Goal: Check status: Check status

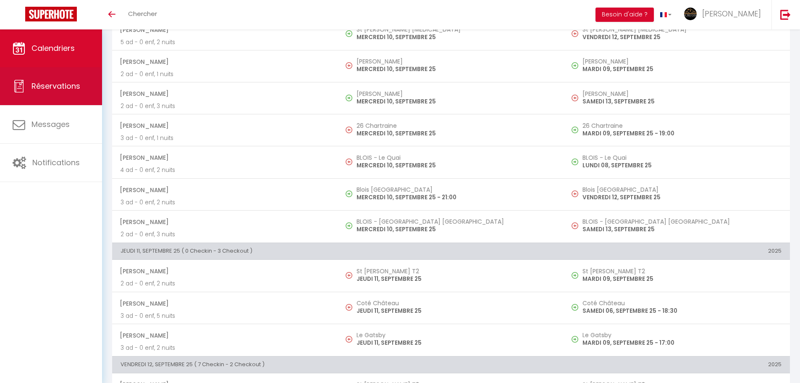
click at [53, 94] on link "Réservations" at bounding box center [51, 86] width 102 height 38
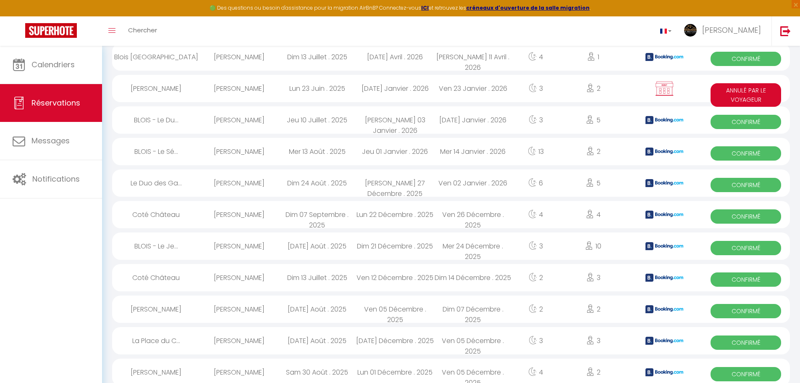
scroll to position [604, 0]
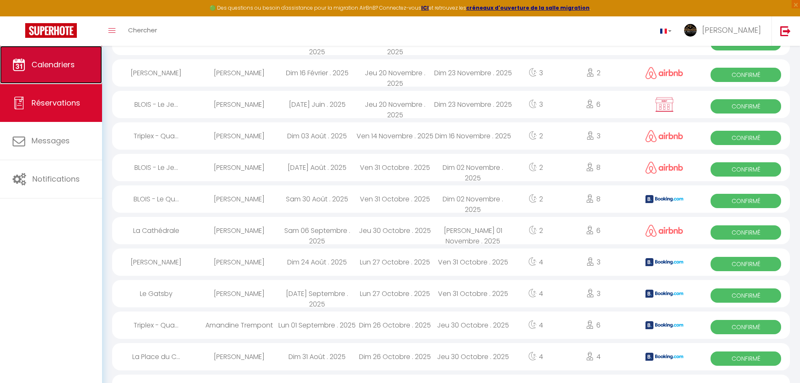
click at [37, 66] on span "Calendriers" at bounding box center [52, 64] width 43 height 10
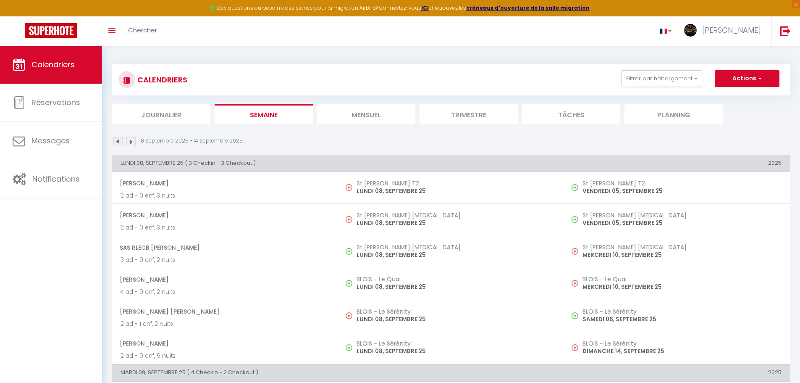
click at [170, 108] on li "Journalier" at bounding box center [161, 114] width 98 height 21
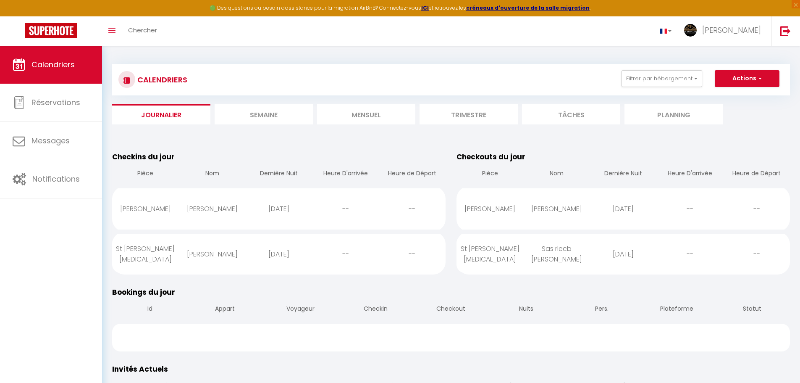
click at [361, 108] on li "Mensuel" at bounding box center [366, 114] width 98 height 21
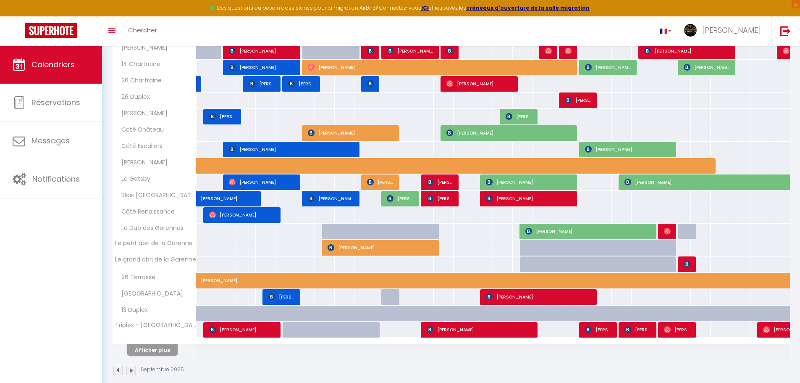
scroll to position [192, 0]
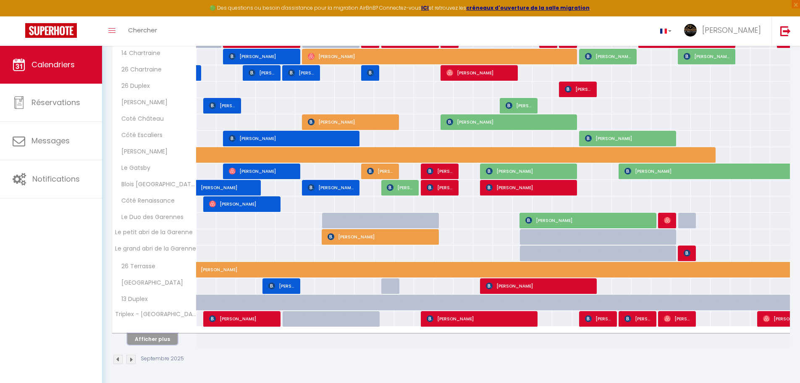
click at [168, 307] on button "Afficher plus" at bounding box center [152, 338] width 50 height 11
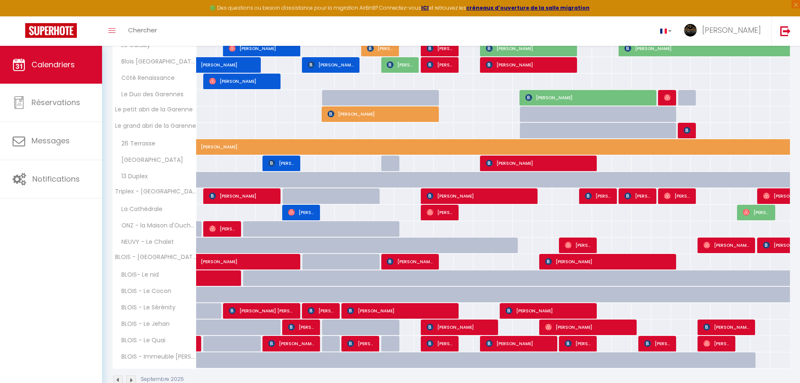
scroll to position [335, 0]
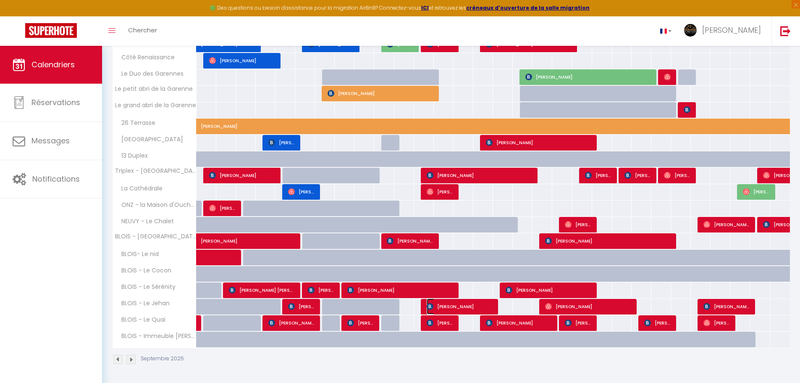
click at [433, 303] on img at bounding box center [430, 306] width 7 height 7
select select "OK"
select select "0"
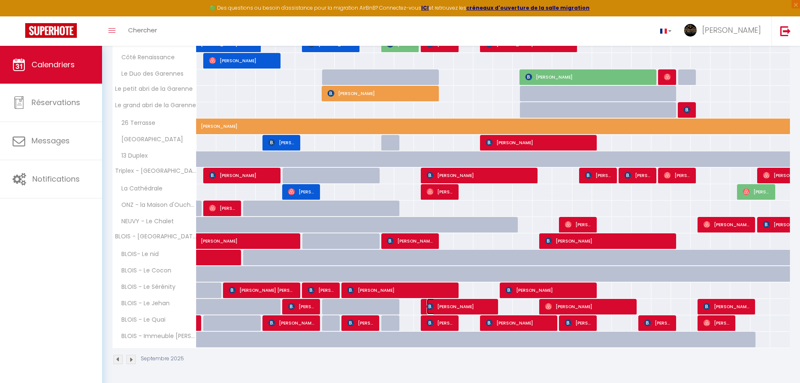
select select "1"
select select
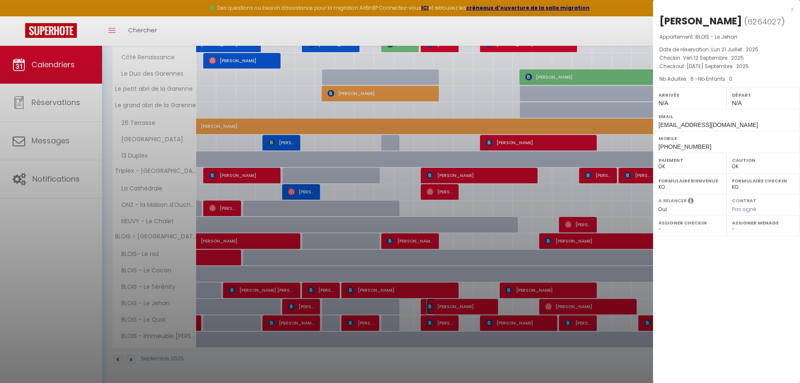
select select "16927"
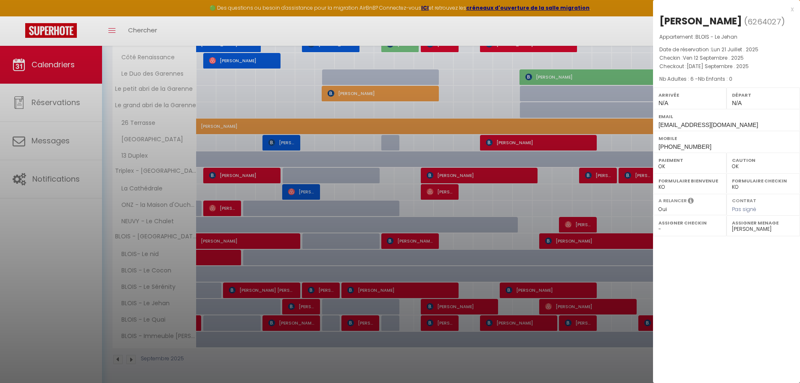
click at [665, 9] on div "x" at bounding box center [723, 9] width 141 height 10
